Goal: Information Seeking & Learning: Learn about a topic

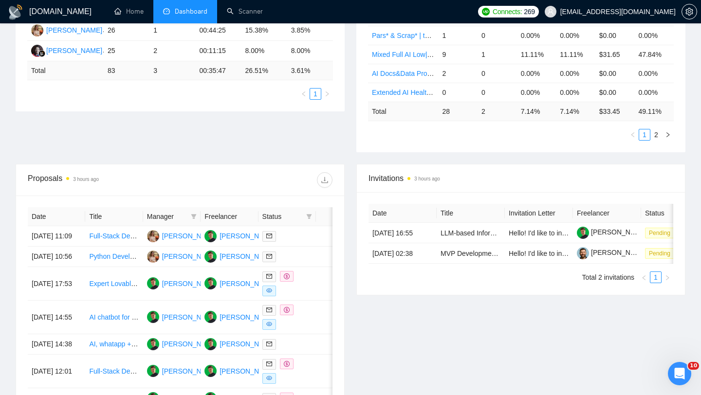
scroll to position [236, 0]
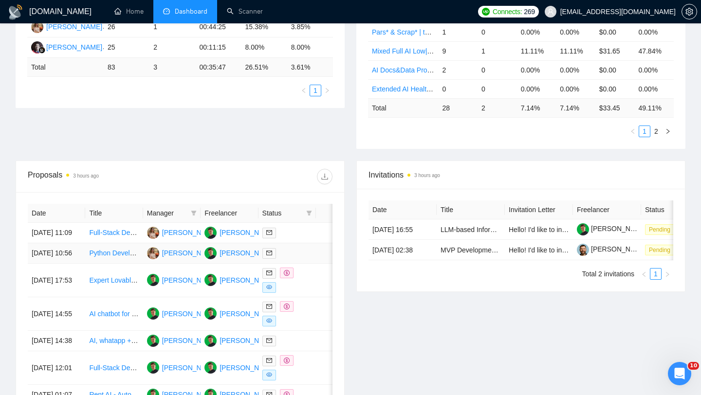
click at [77, 264] on td "[DATE] 10:56" at bounding box center [56, 253] width 57 height 20
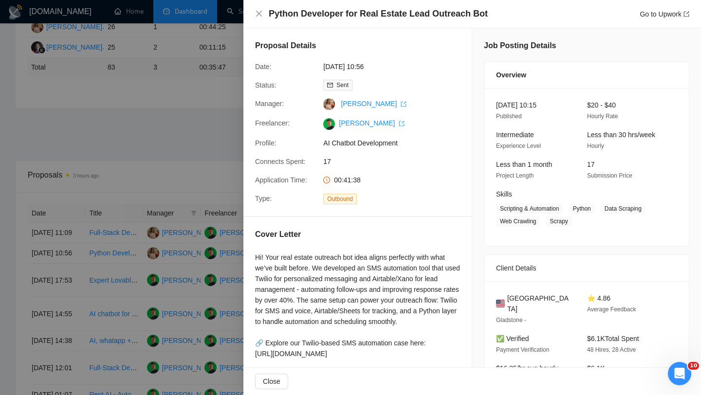
drag, startPoint x: 271, startPoint y: 15, endPoint x: 477, endPoint y: 20, distance: 205.9
click at [397, 21] on div "Python Developer for Real Estate Lead Outreach Bot Go to Upwork" at bounding box center [471, 14] width 457 height 28
click at [397, 19] on div "Python Developer for Real Estate Lead Outreach Bot Go to Upwork" at bounding box center [479, 14] width 420 height 12
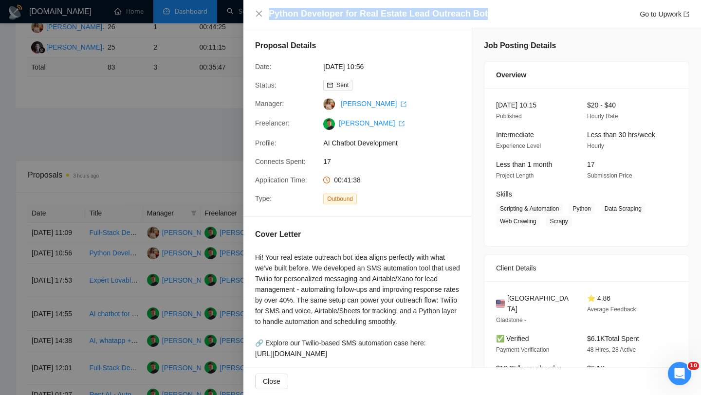
drag, startPoint x: 482, startPoint y: 17, endPoint x: 270, endPoint y: 12, distance: 212.7
click at [270, 12] on div "Python Developer for Real Estate Lead Outreach Bot Go to Upwork" at bounding box center [479, 14] width 420 height 12
copy h4 "Python Developer for Real Estate Lead Outreach Bot"
click at [261, 16] on icon "close" at bounding box center [259, 14] width 6 height 6
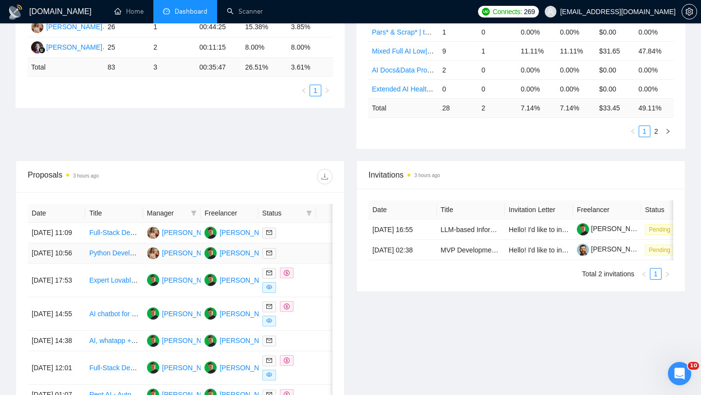
click at [72, 264] on td "[DATE] 10:56" at bounding box center [56, 253] width 57 height 20
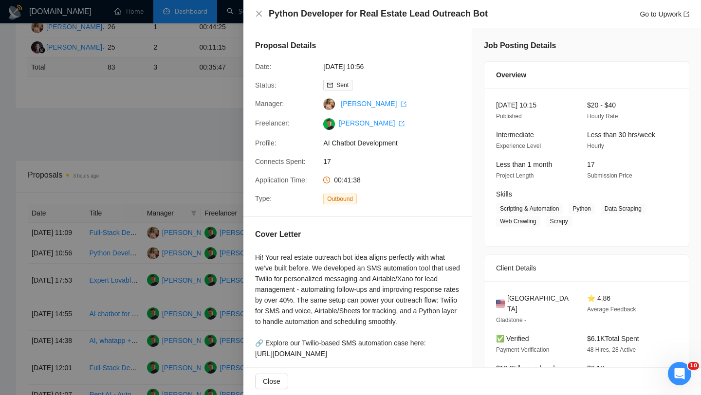
scroll to position [81, 0]
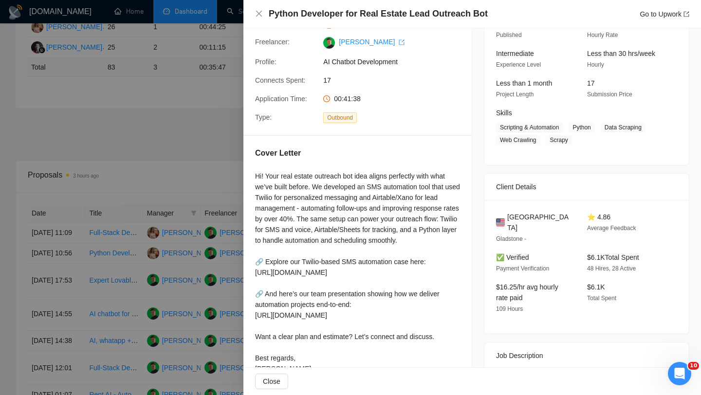
click at [397, 218] on span "[GEOGRAPHIC_DATA]" at bounding box center [539, 222] width 64 height 21
copy span "[GEOGRAPHIC_DATA]"
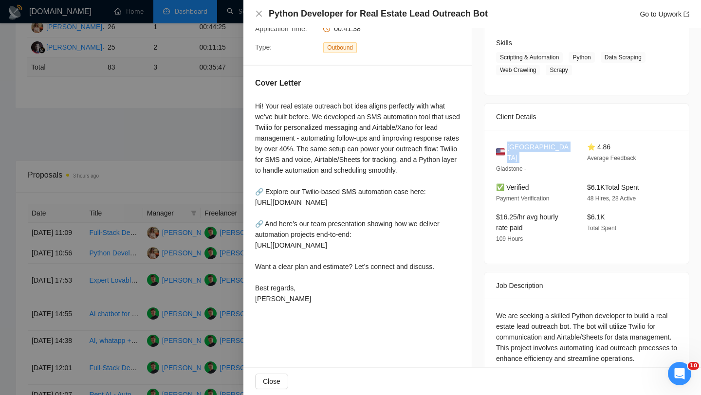
scroll to position [174, 0]
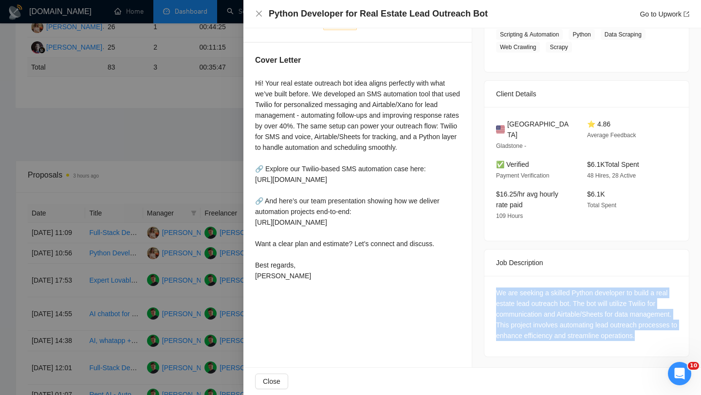
drag, startPoint x: 536, startPoint y: 334, endPoint x: 488, endPoint y: 276, distance: 74.6
click at [397, 277] on div "We are seeking a skilled Python developer to build a real estate lead outreach …" at bounding box center [586, 316] width 204 height 81
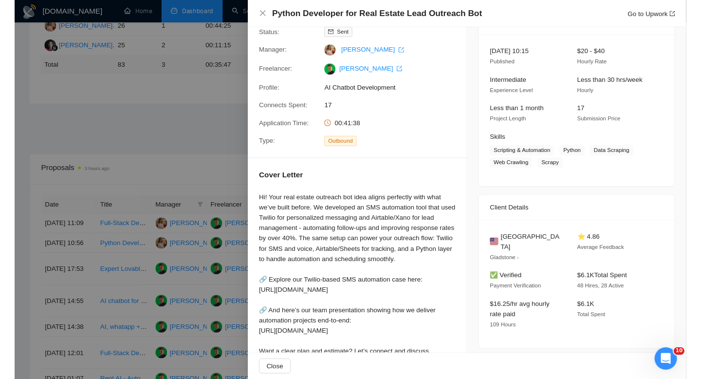
scroll to position [43, 0]
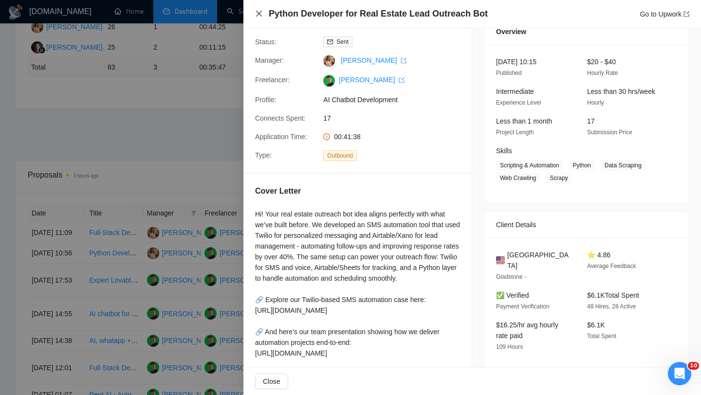
click at [257, 13] on icon "close" at bounding box center [259, 14] width 8 height 8
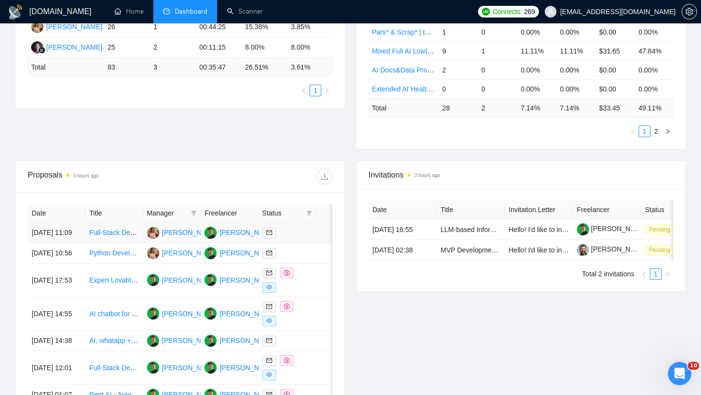
click at [80, 239] on td "[DATE] 11:09" at bounding box center [56, 233] width 57 height 20
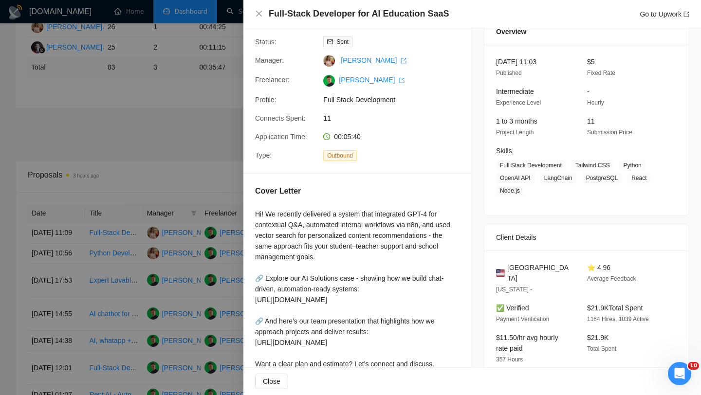
click at [378, 13] on h4 "Full-Stack Developer for AI Education SaaS" at bounding box center [359, 14] width 180 height 12
copy h4 "Full-Stack Developer for AI Education SaaS"
click at [255, 11] on icon "close" at bounding box center [259, 14] width 8 height 8
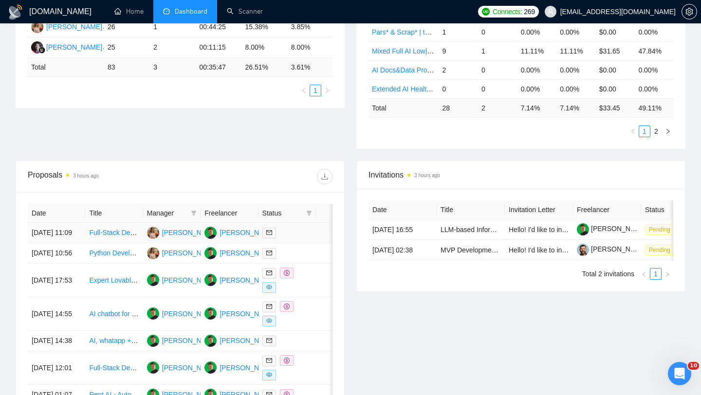
click at [71, 243] on td "[DATE] 11:09" at bounding box center [56, 233] width 57 height 20
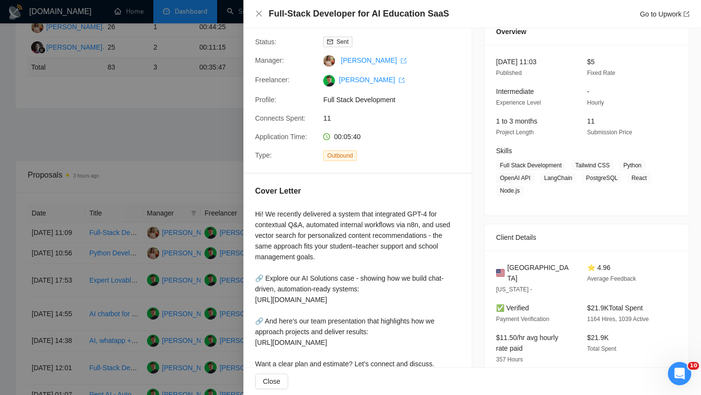
click at [397, 270] on span "[GEOGRAPHIC_DATA]" at bounding box center [539, 272] width 64 height 21
copy span "[GEOGRAPHIC_DATA]"
click at [260, 14] on icon "close" at bounding box center [259, 14] width 8 height 8
